Goal: Task Accomplishment & Management: Manage account settings

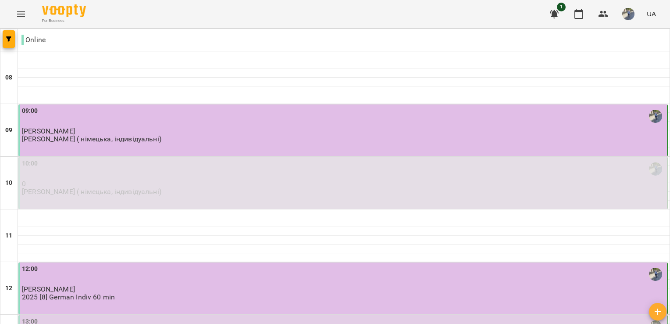
scroll to position [196, 0]
click at [188, 317] on div "13:00" at bounding box center [344, 327] width 644 height 20
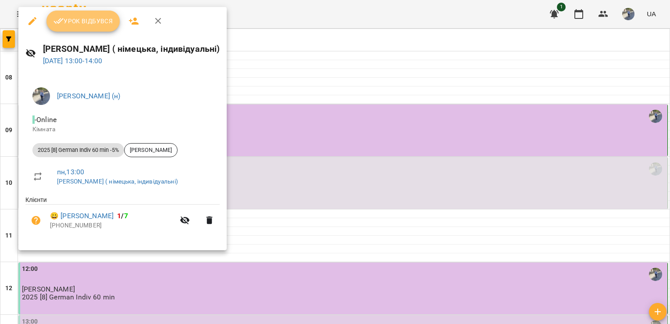
click at [91, 24] on span "Урок відбувся" at bounding box center [84, 21] width 60 height 11
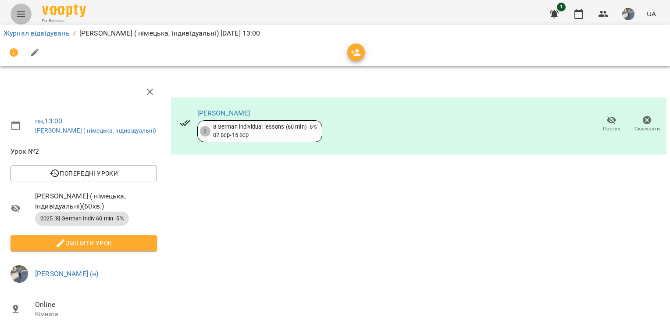
click at [21, 17] on icon "Menu" at bounding box center [21, 14] width 11 height 11
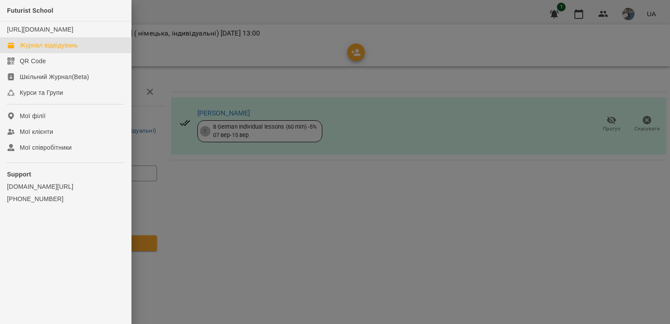
click at [51, 50] on div "Журнал відвідувань" at bounding box center [49, 45] width 58 height 9
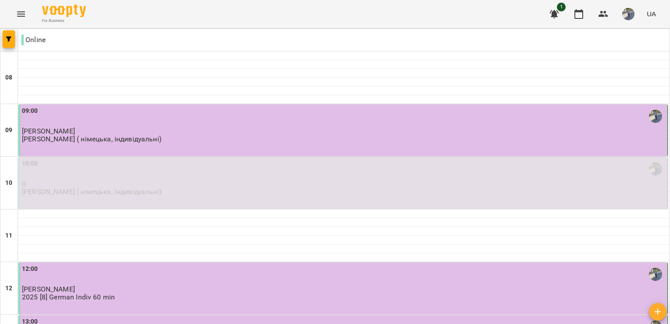
scroll to position [304, 0]
click at [629, 18] on img "button" at bounding box center [628, 14] width 12 height 12
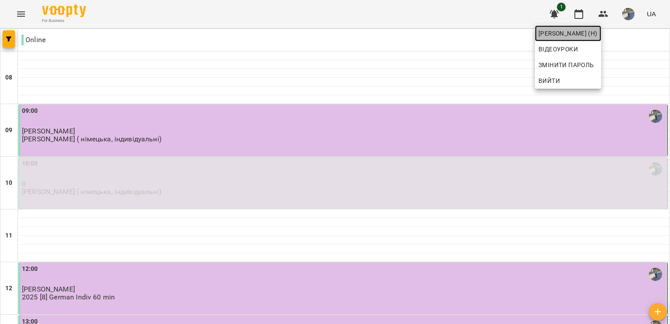
click at [598, 34] on span "[PERSON_NAME] (н)" at bounding box center [568, 33] width 59 height 11
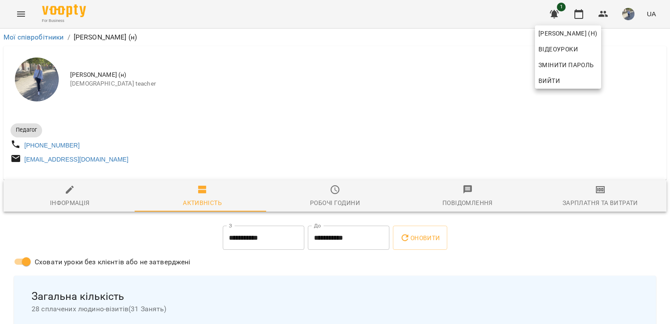
click at [18, 19] on div at bounding box center [335, 162] width 670 height 324
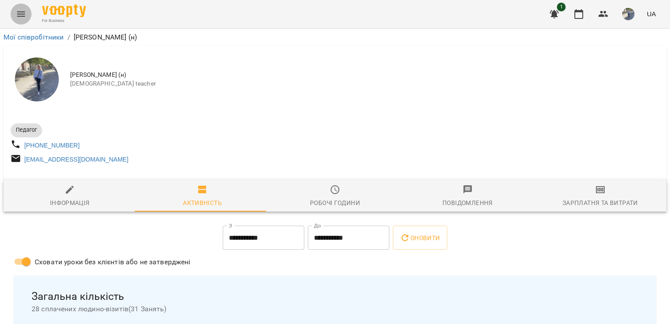
click at [30, 15] on button "Menu" at bounding box center [21, 14] width 21 height 21
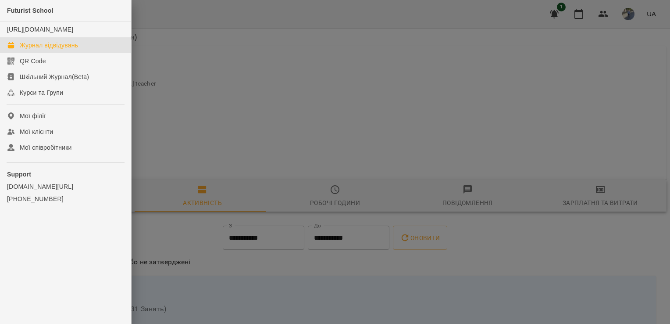
click at [56, 49] on link "Журнал відвідувань" at bounding box center [65, 45] width 131 height 16
